Goal: Task Accomplishment & Management: Use online tool/utility

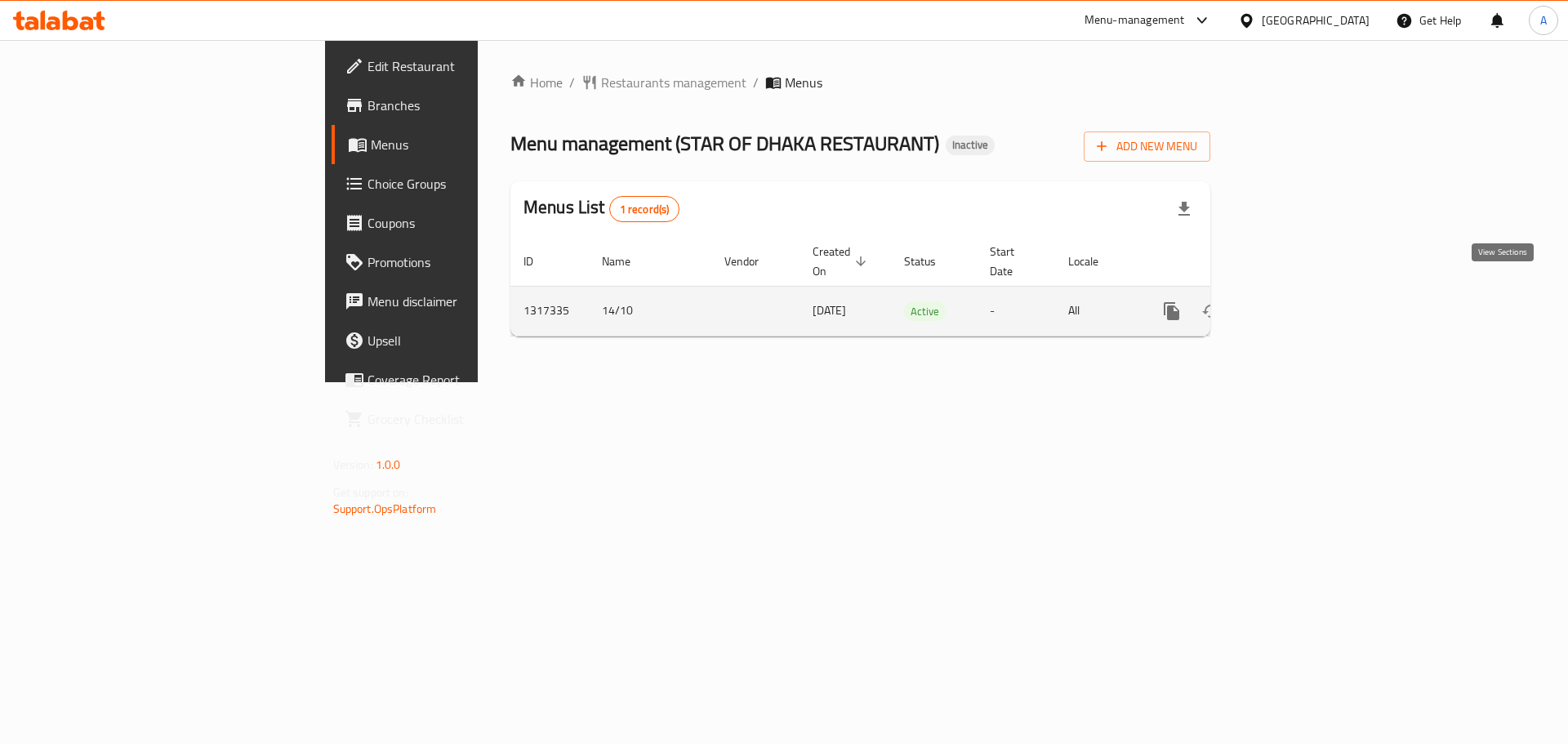
click at [1309, 292] on link "enhanced table" at bounding box center [1289, 311] width 39 height 39
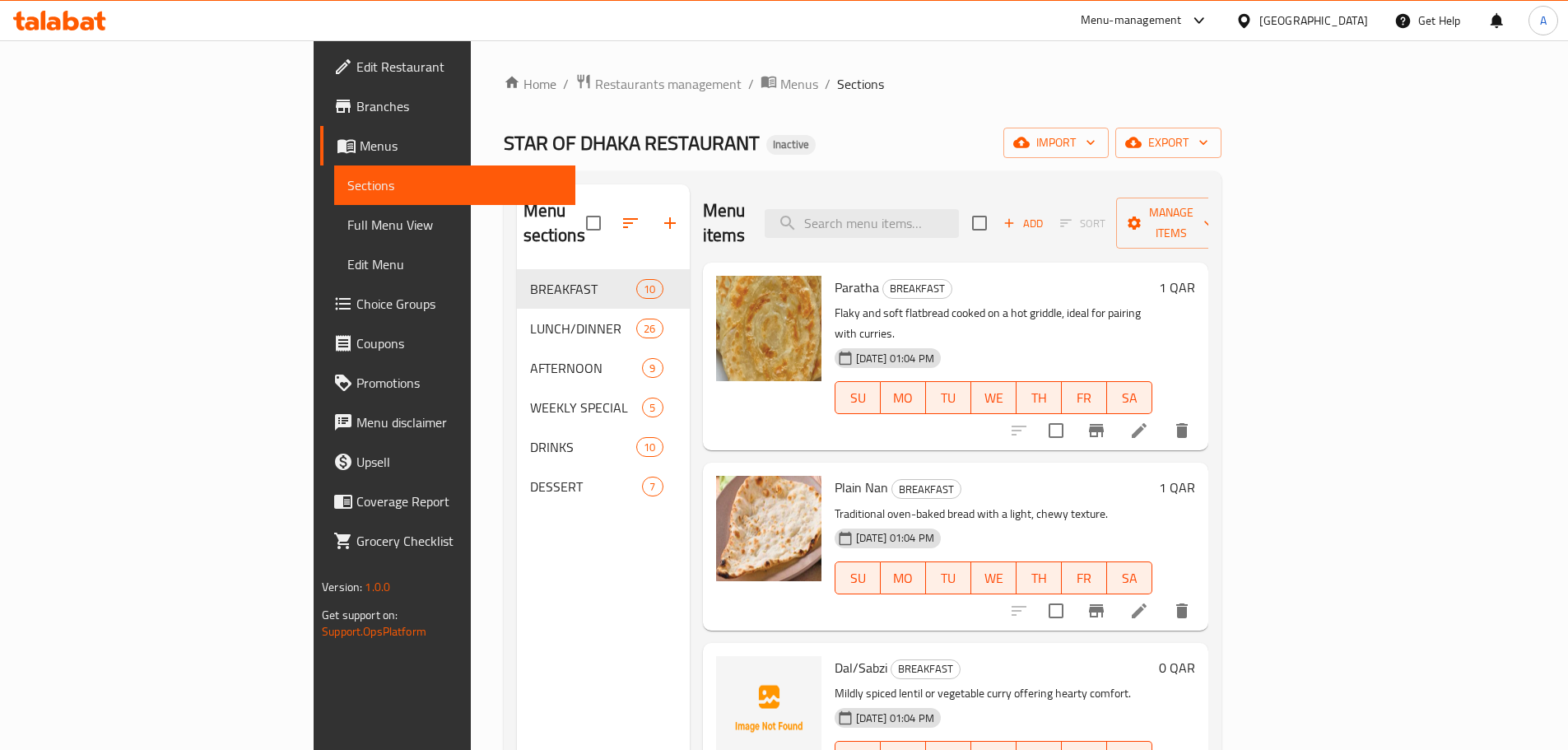
click at [854, 103] on div "Home / Restaurants management / Menus / Sections STAR OF DHAKA RESTAURANT Inact…" at bounding box center [862, 510] width 718 height 875
click at [348, 230] on span "Full Menu View" at bounding box center [455, 224] width 215 height 19
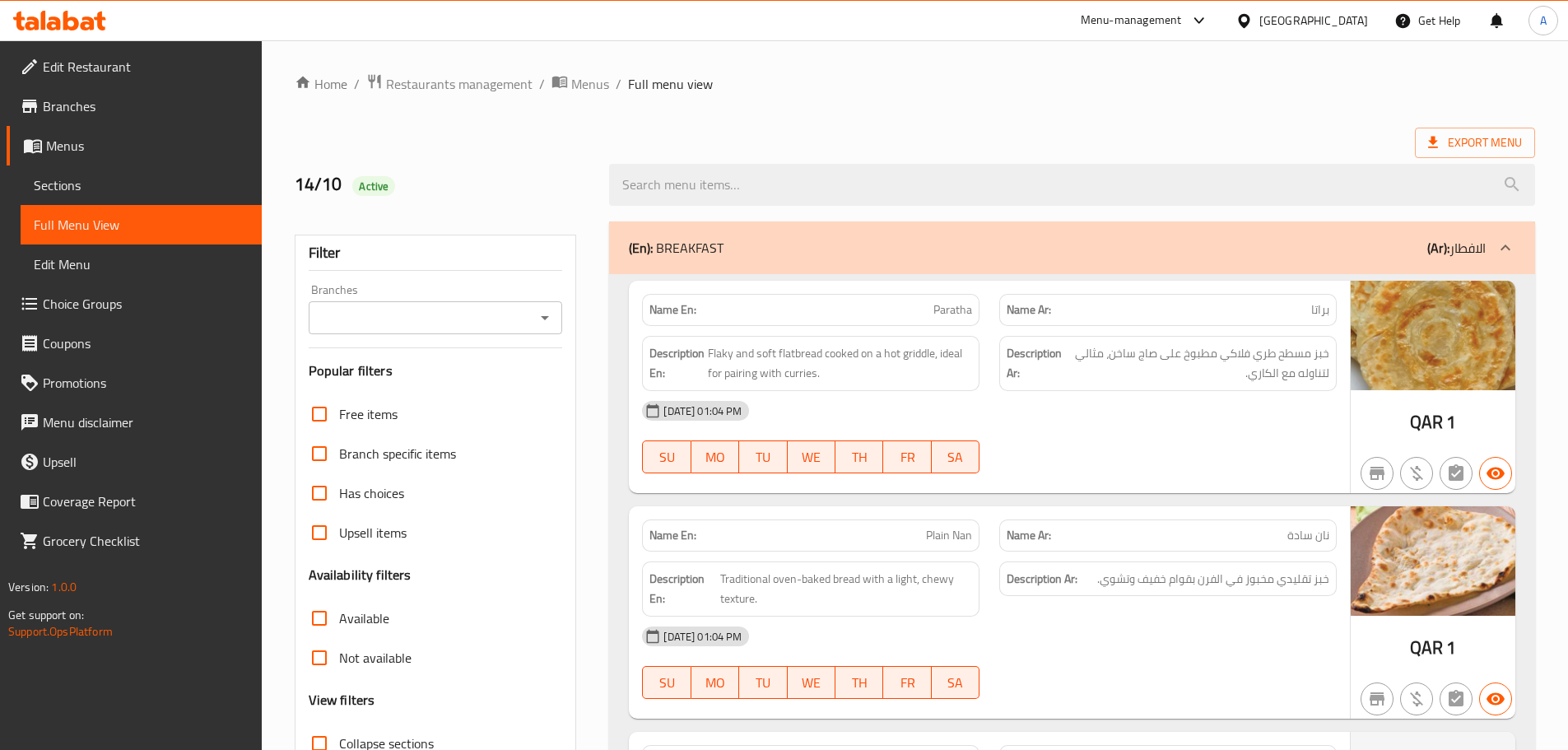
scroll to position [329, 0]
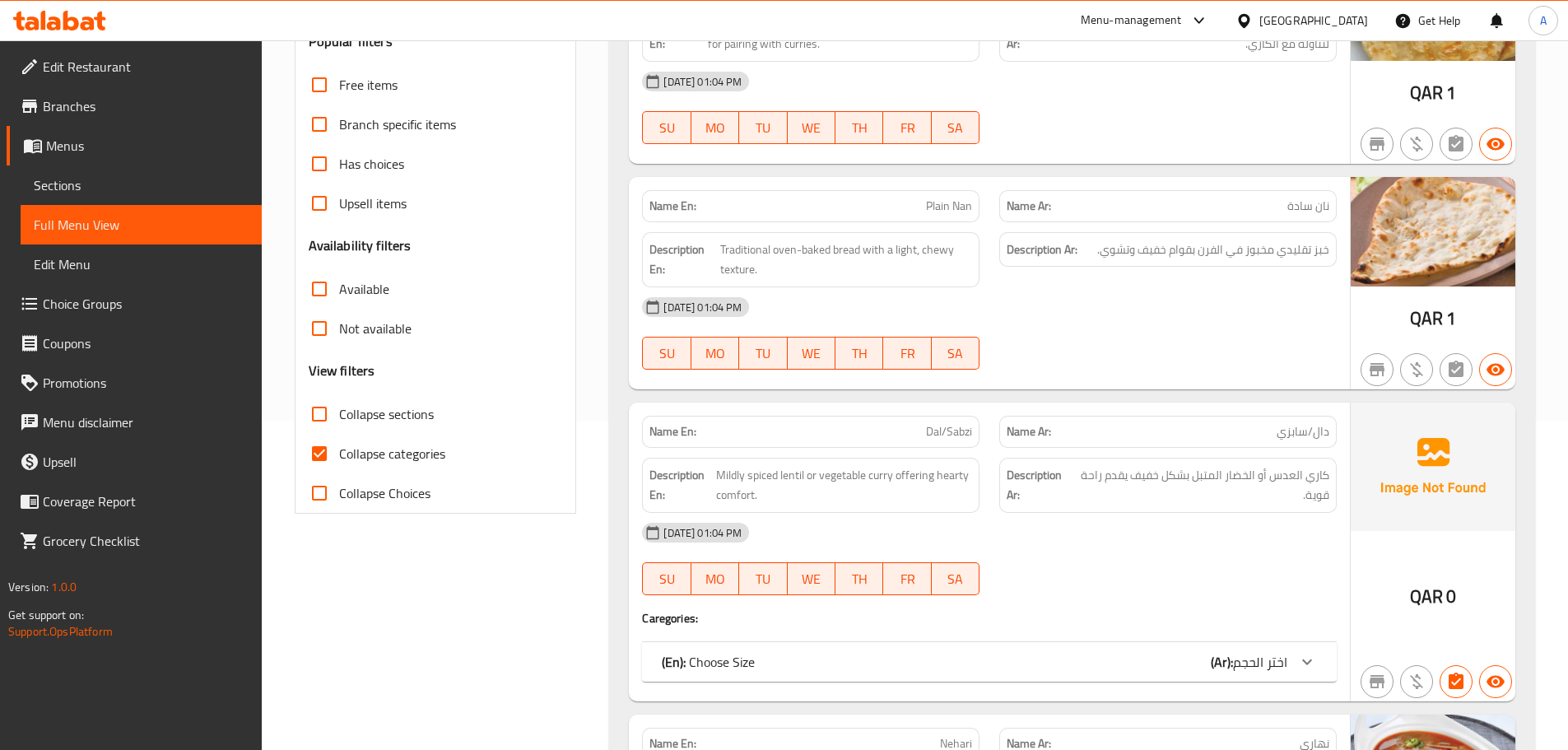
click at [312, 452] on input "Collapse categories" at bounding box center [319, 453] width 40 height 40
checkbox input "false"
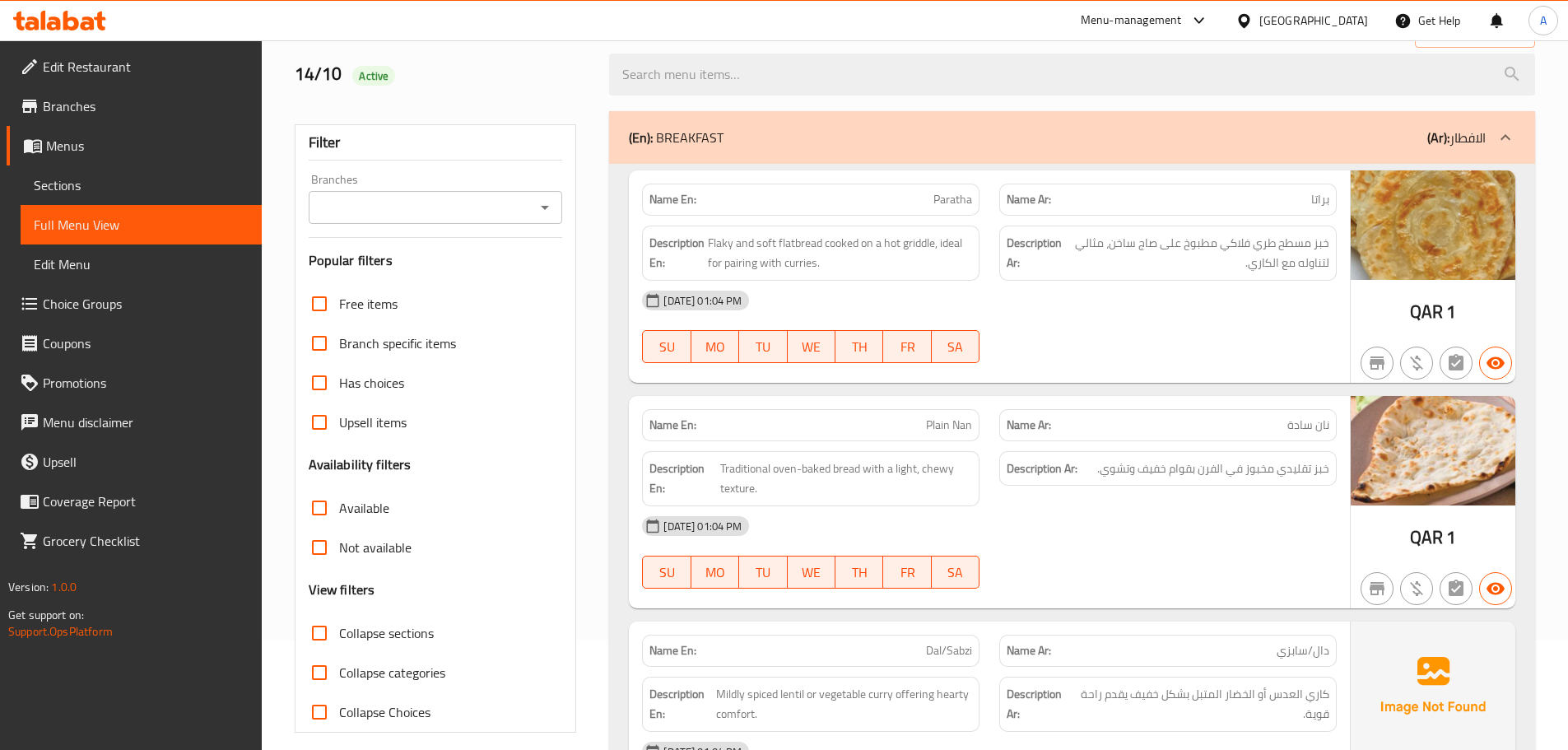
scroll to position [0, 0]
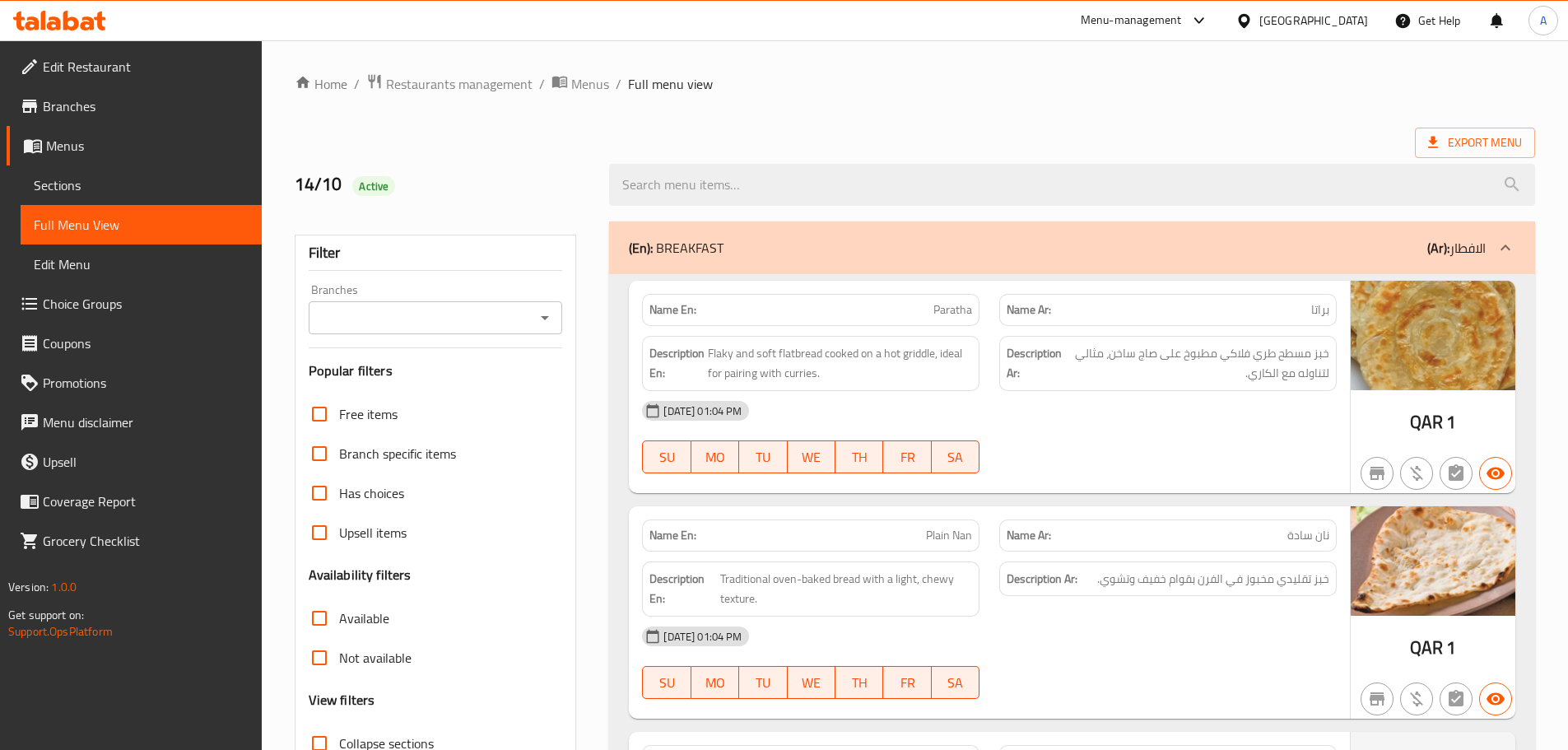
click at [1194, 134] on div "Export Menu" at bounding box center [914, 142] width 1241 height 30
click at [1496, 137] on span "Export Menu" at bounding box center [1475, 143] width 94 height 20
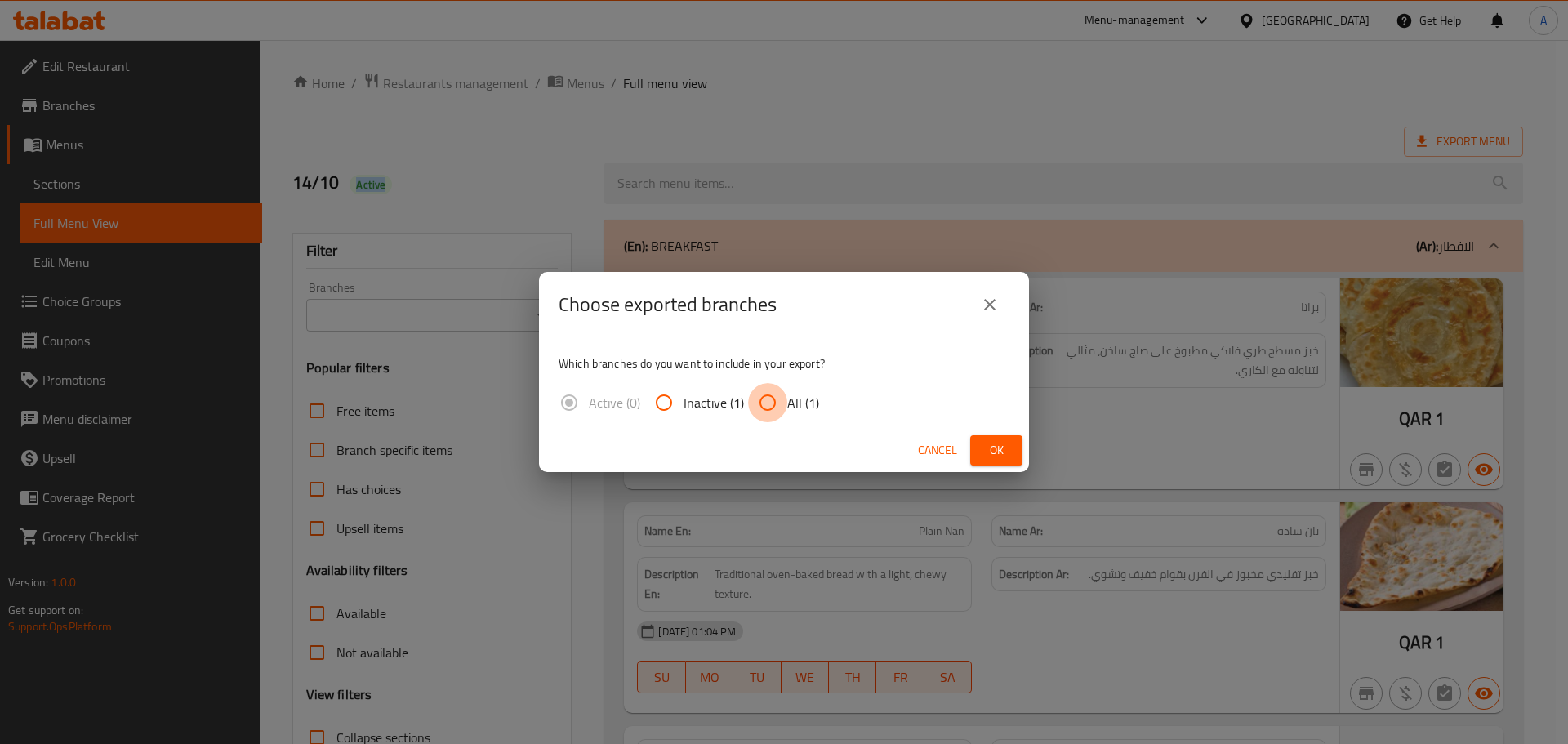
click at [780, 404] on input "All (1)" at bounding box center [767, 402] width 39 height 39
radio input "true"
click at [988, 441] on span "Ok" at bounding box center [996, 450] width 27 height 20
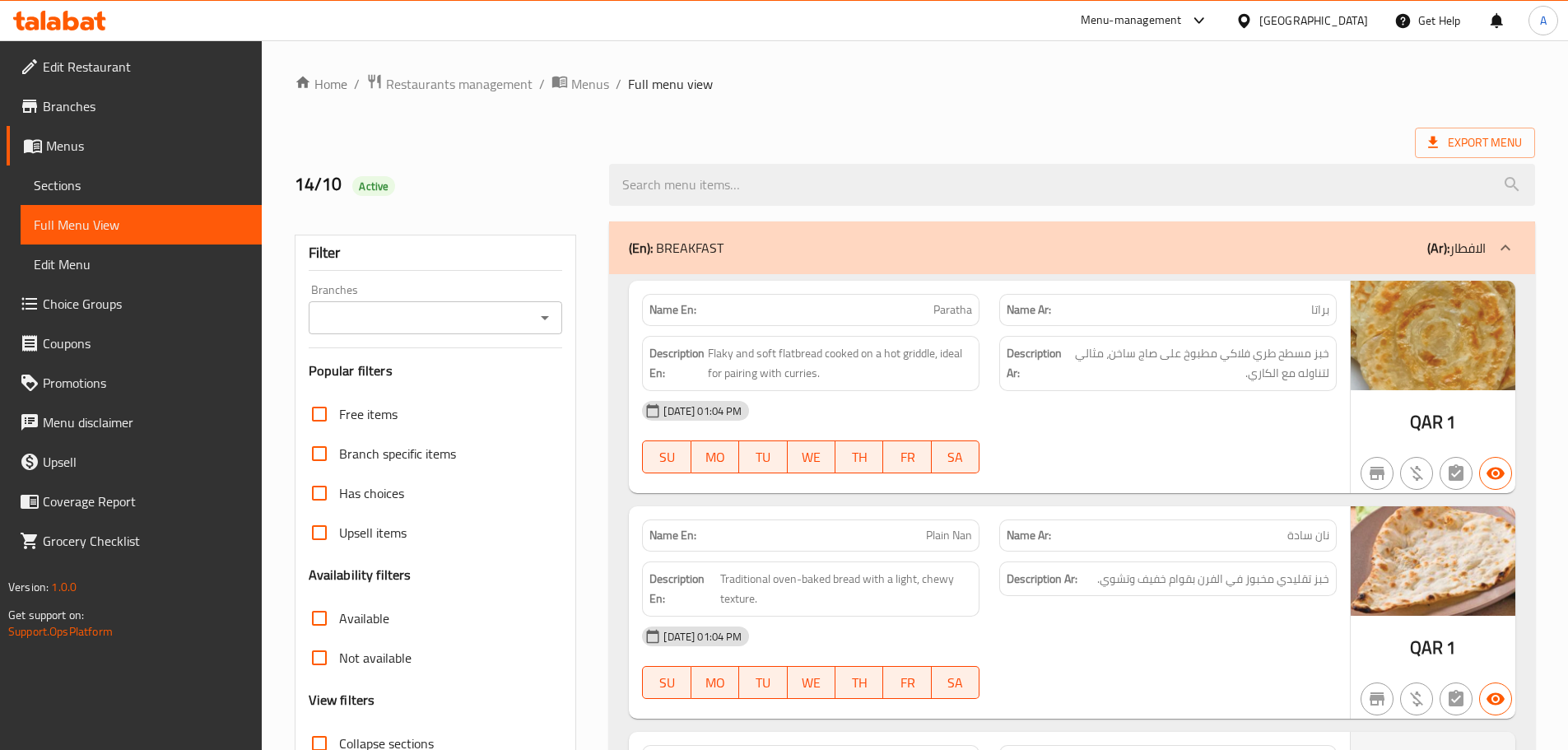
click at [1069, 158] on div at bounding box center [1072, 185] width 945 height 62
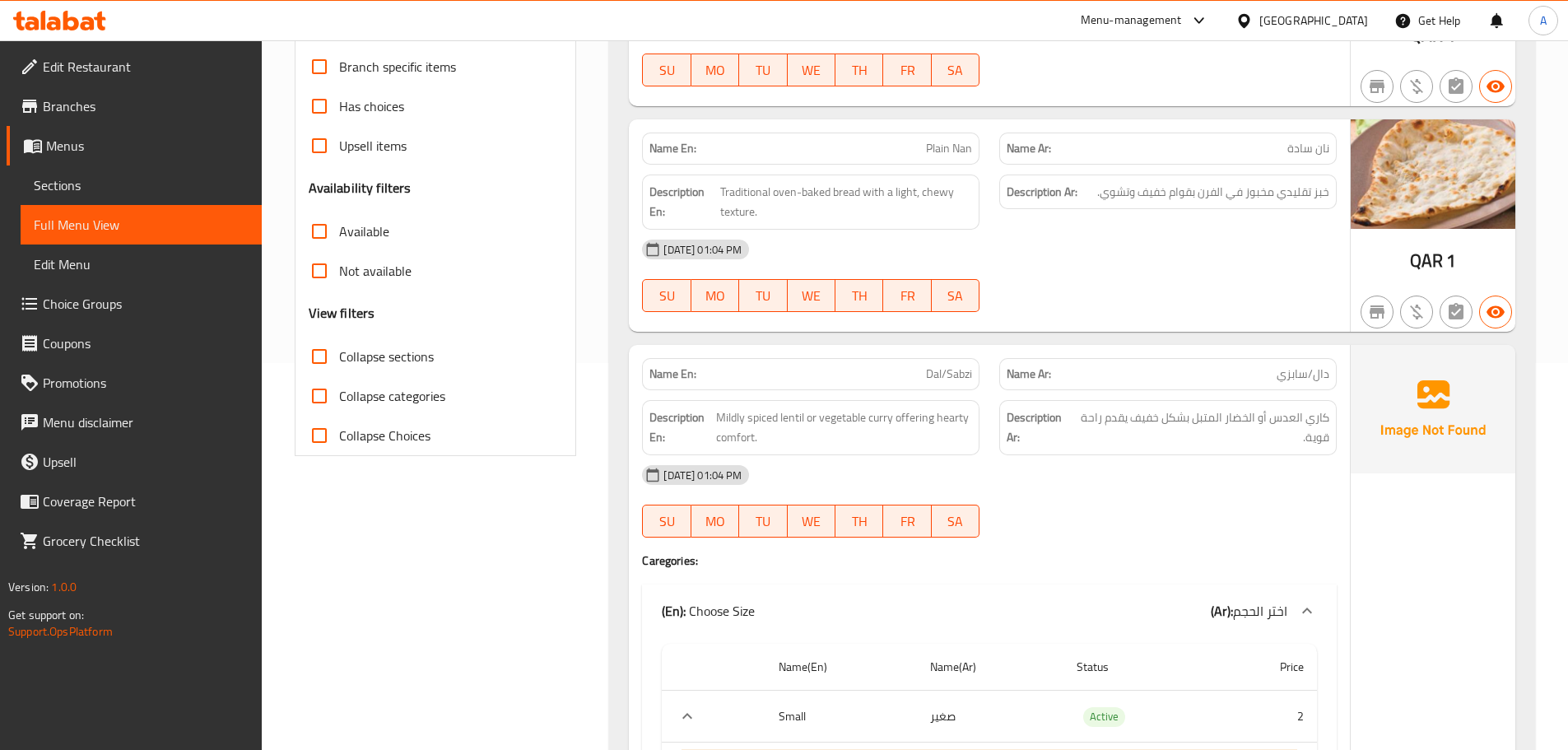
scroll to position [577, 0]
